Goal: Communication & Community: Answer question/provide support

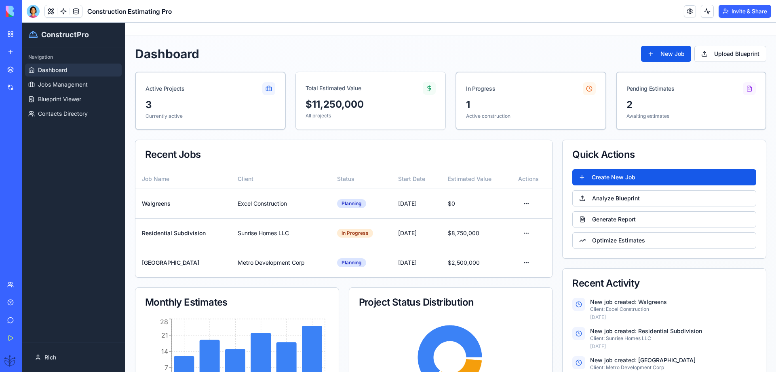
click at [19, 302] on link "Help" at bounding box center [18, 302] width 32 height 16
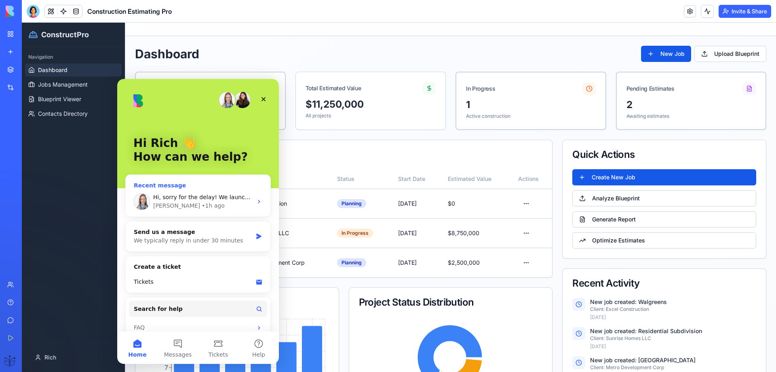
click at [202, 202] on div "• 1h ago" at bounding box center [213, 205] width 23 height 8
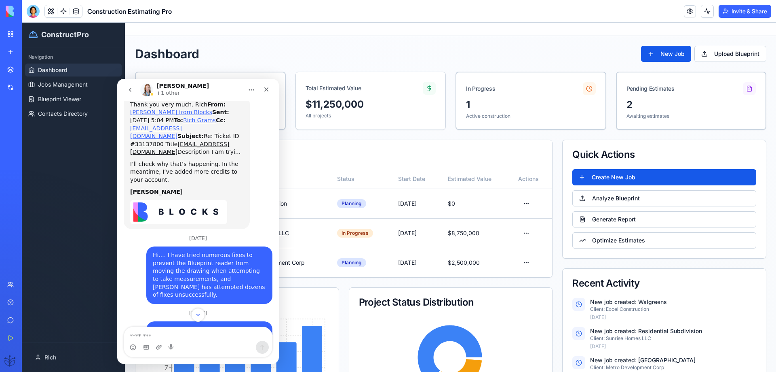
scroll to position [969, 0]
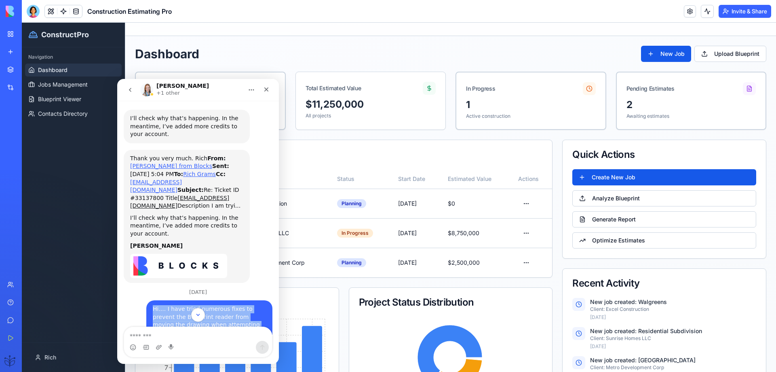
drag, startPoint x: 229, startPoint y: 263, endPoint x: 145, endPoint y: 228, distance: 91.0
click at [146, 300] on div "Hi.... I have tried numerous fixes to prevent the Blueprint reader from moving …" at bounding box center [209, 328] width 126 height 57
copy div "Hi.... I have tried numerous fixes to prevent the Blueprint reader from moving …"
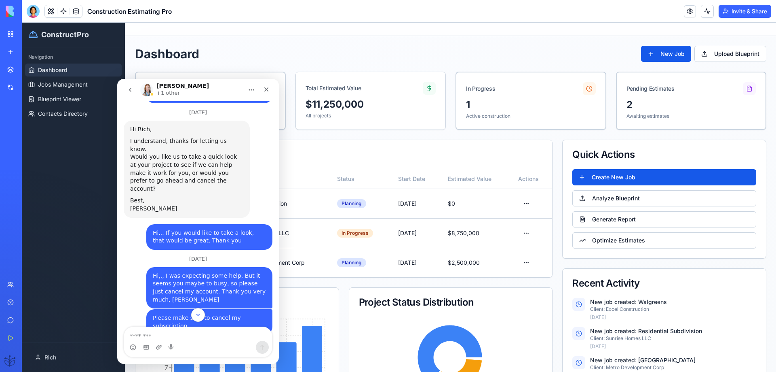
scroll to position [1292, 0]
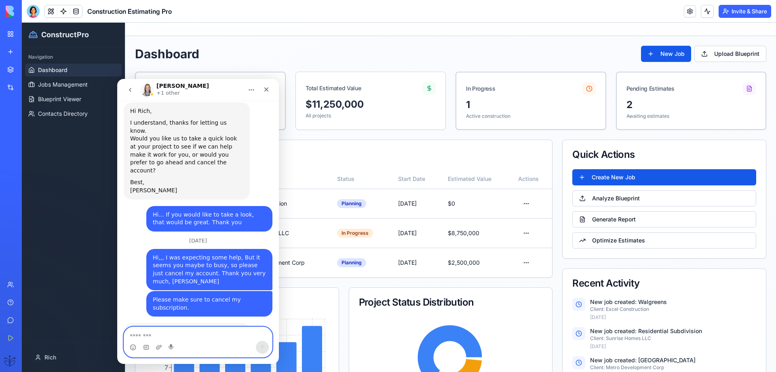
paste textarea "**********"
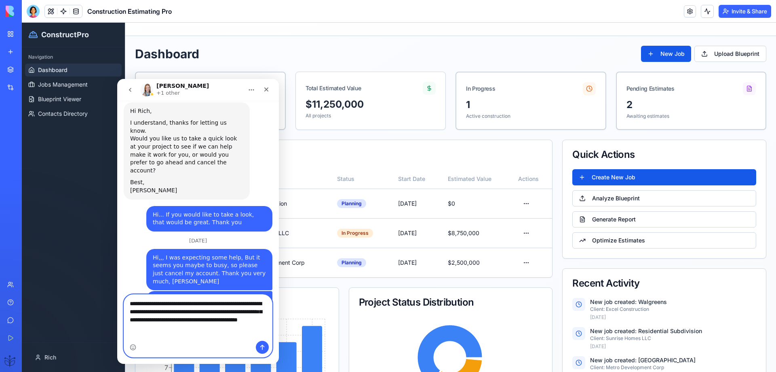
scroll to position [1317, 0]
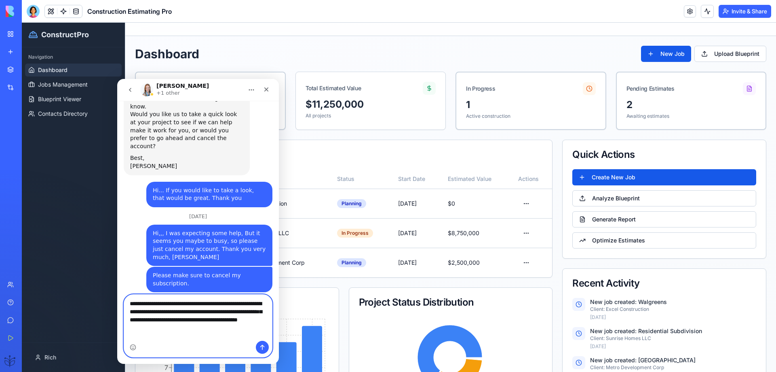
type textarea "**********"
click at [264, 347] on icon "Send a message…" at bounding box center [262, 347] width 6 height 6
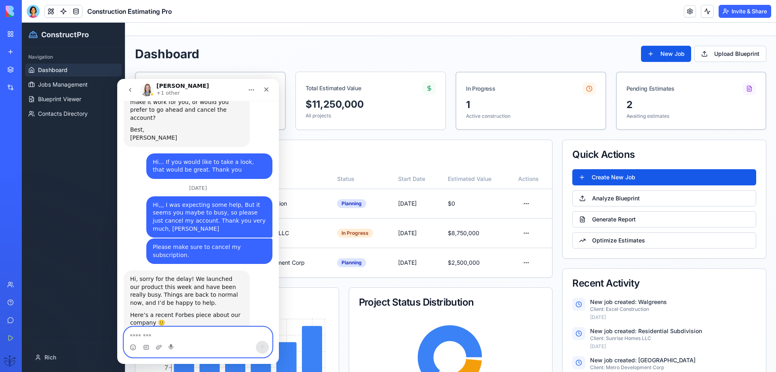
scroll to position [1348, 0]
